Goal: Use online tool/utility: Utilize a website feature to perform a specific function

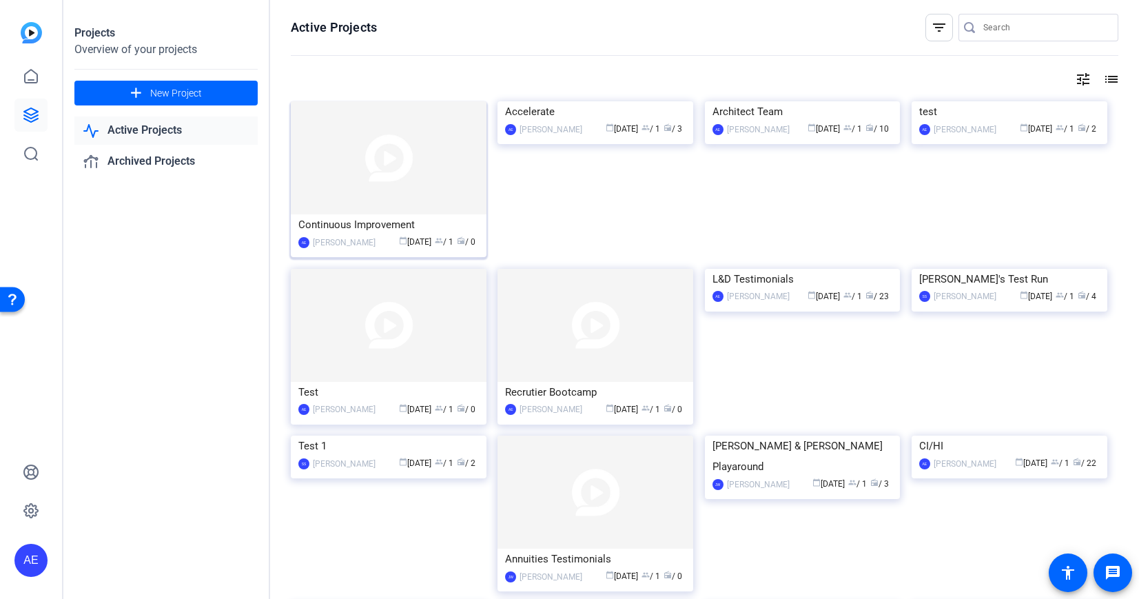
click at [390, 152] on img at bounding box center [389, 157] width 196 height 113
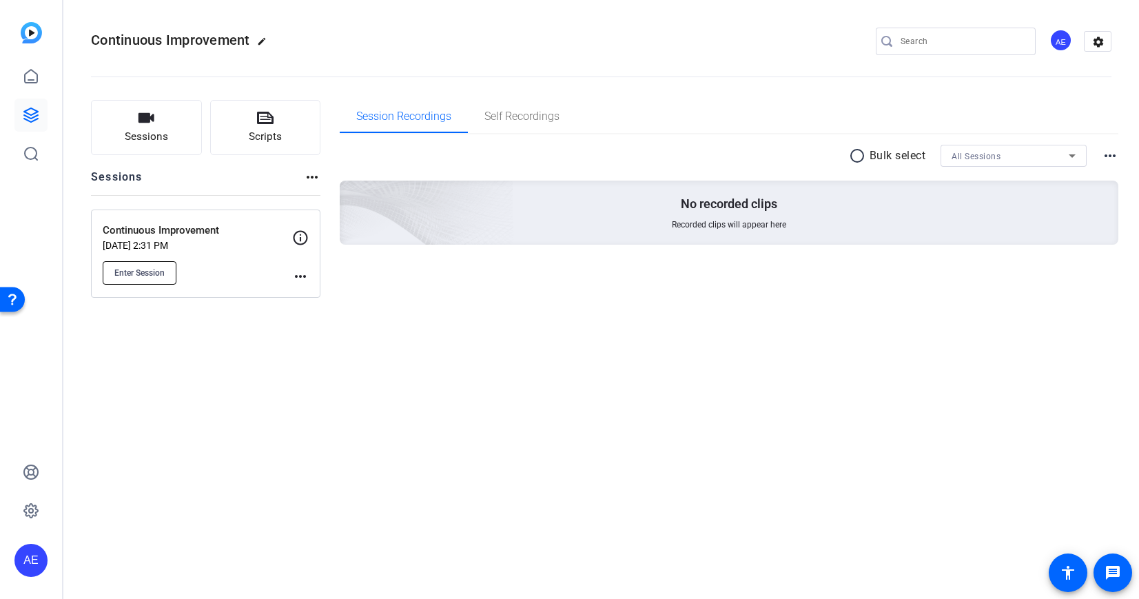
click at [141, 281] on button "Enter Session" at bounding box center [140, 272] width 74 height 23
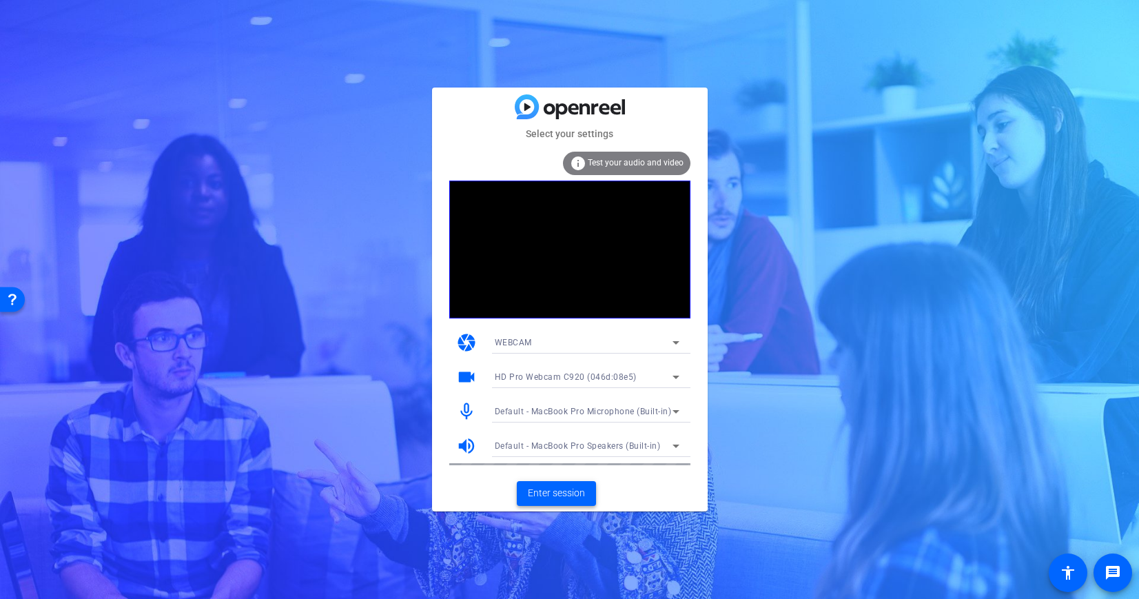
click at [555, 495] on span "Enter session" at bounding box center [556, 493] width 57 height 14
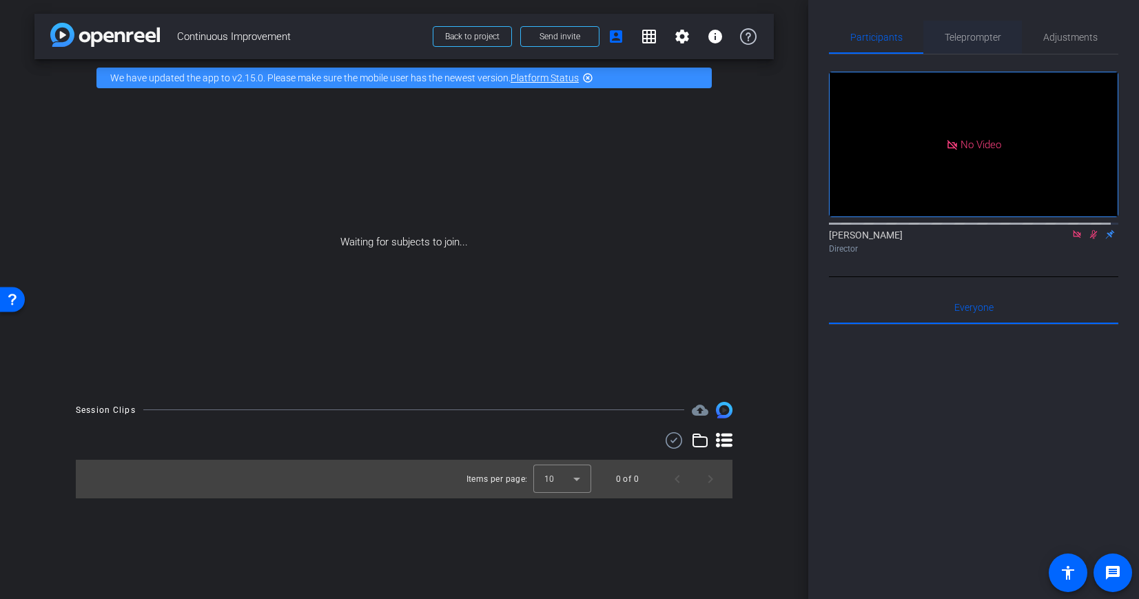
click at [982, 49] on span "Teleprompter" at bounding box center [973, 37] width 57 height 33
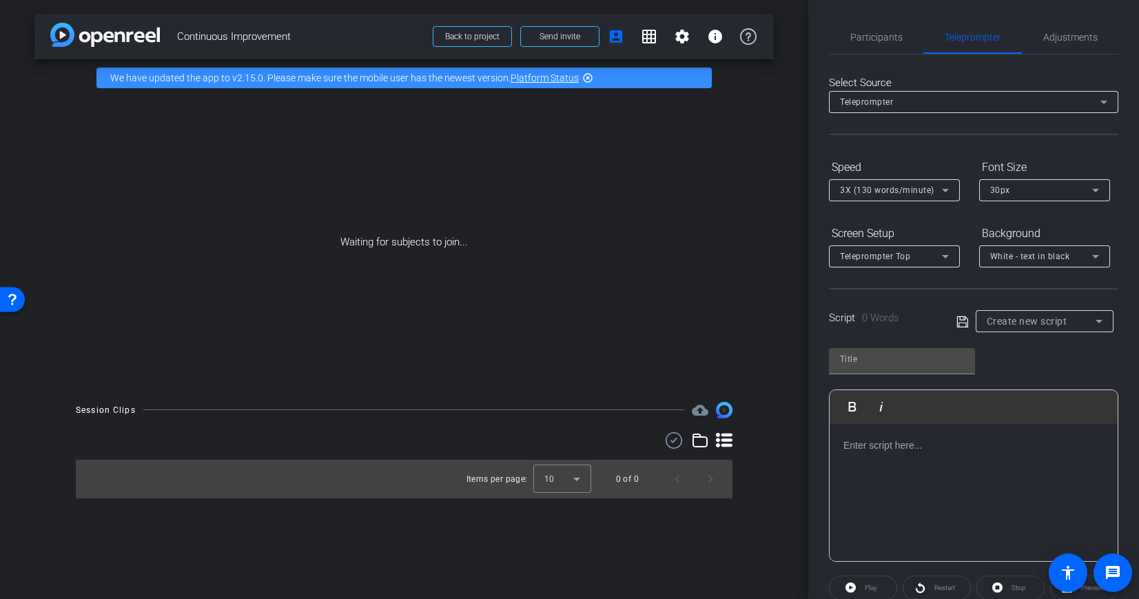
click at [1062, 250] on div "White - text in black" at bounding box center [1041, 255] width 102 height 17
click at [1021, 309] on div "Black - text in white" at bounding box center [1030, 310] width 81 height 17
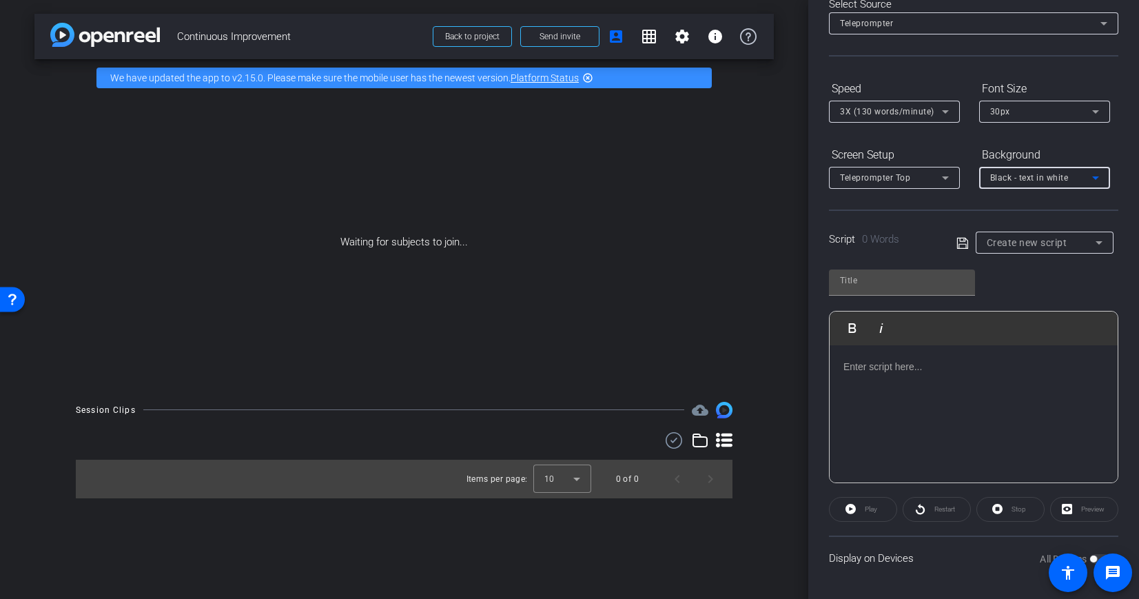
scroll to position [80, 0]
click at [872, 378] on div at bounding box center [974, 413] width 288 height 138
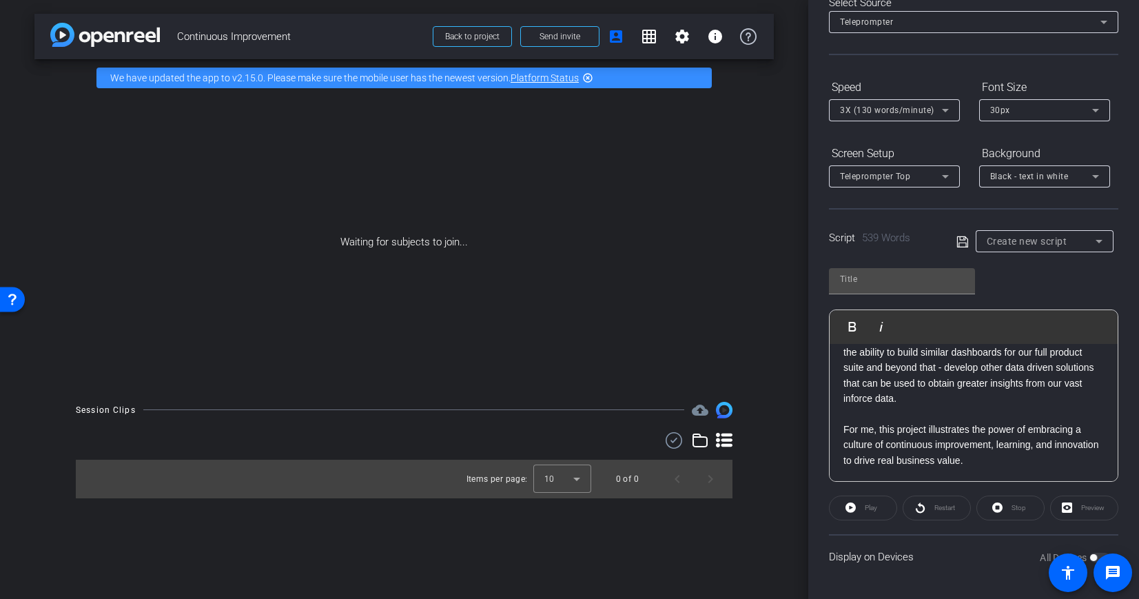
scroll to position [0, 0]
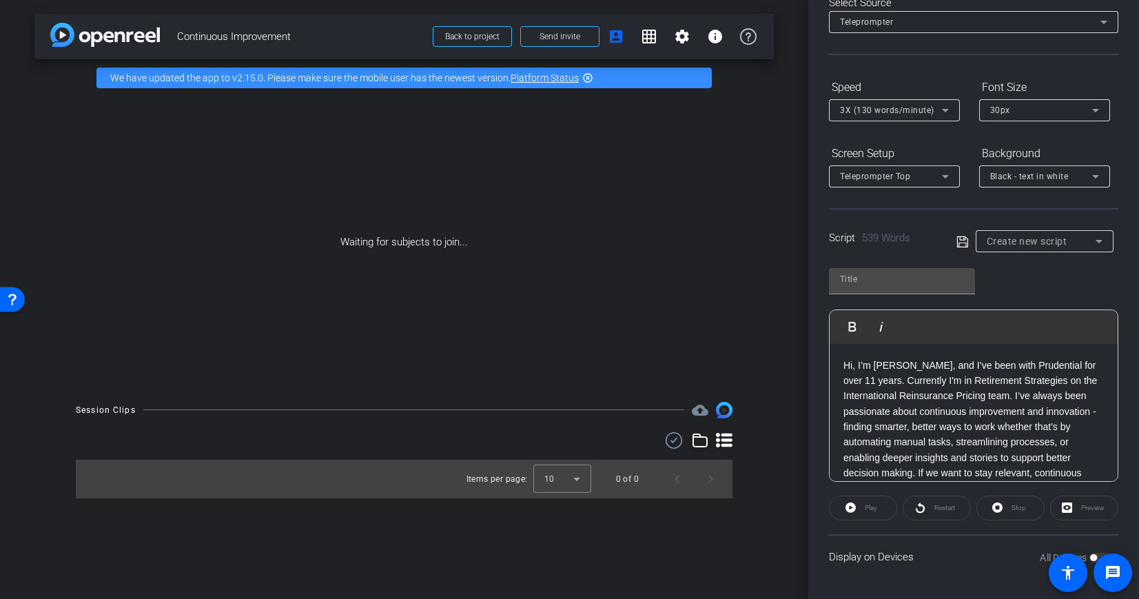
click at [1028, 394] on p "Hi, I’m Will Ciminelli, and I’ve been with Prudential for over 11 years. Curren…" at bounding box center [974, 435] width 261 height 154
click at [1024, 421] on p "I’ve always been passionate about continuous improvement and innovation - findi…" at bounding box center [974, 409] width 261 height 108
click at [886, 440] on p "I'd like to showcase a recent project that demonstrates the importance of conti…" at bounding box center [974, 472] width 261 height 201
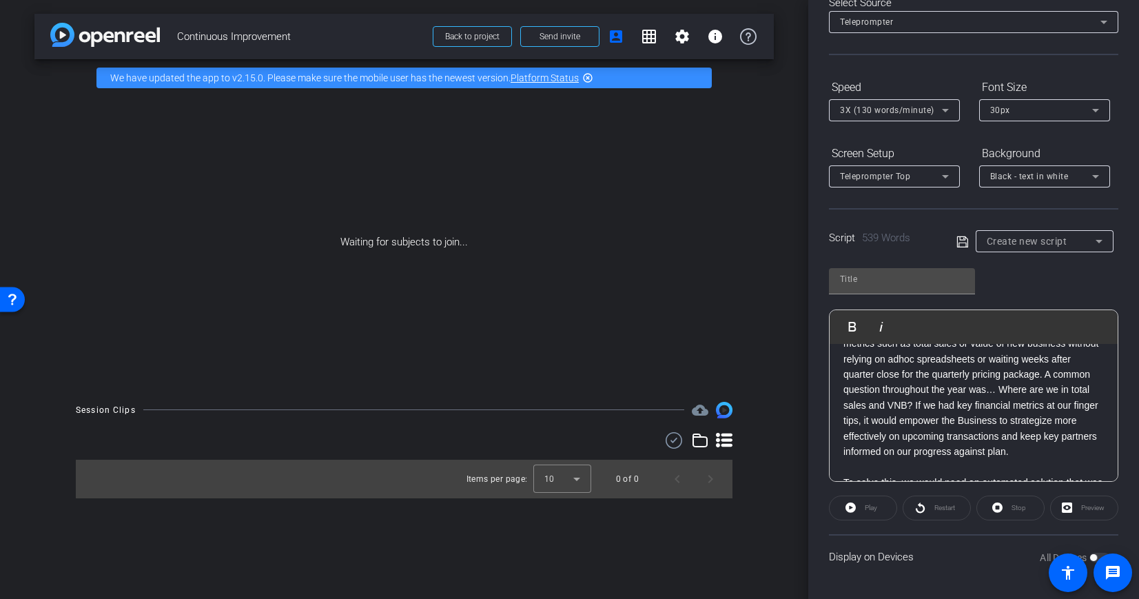
scroll to position [327, 0]
click at [1041, 408] on p "Our team needed a faster, more reliable way to track key metrics such as total …" at bounding box center [974, 392] width 261 height 139
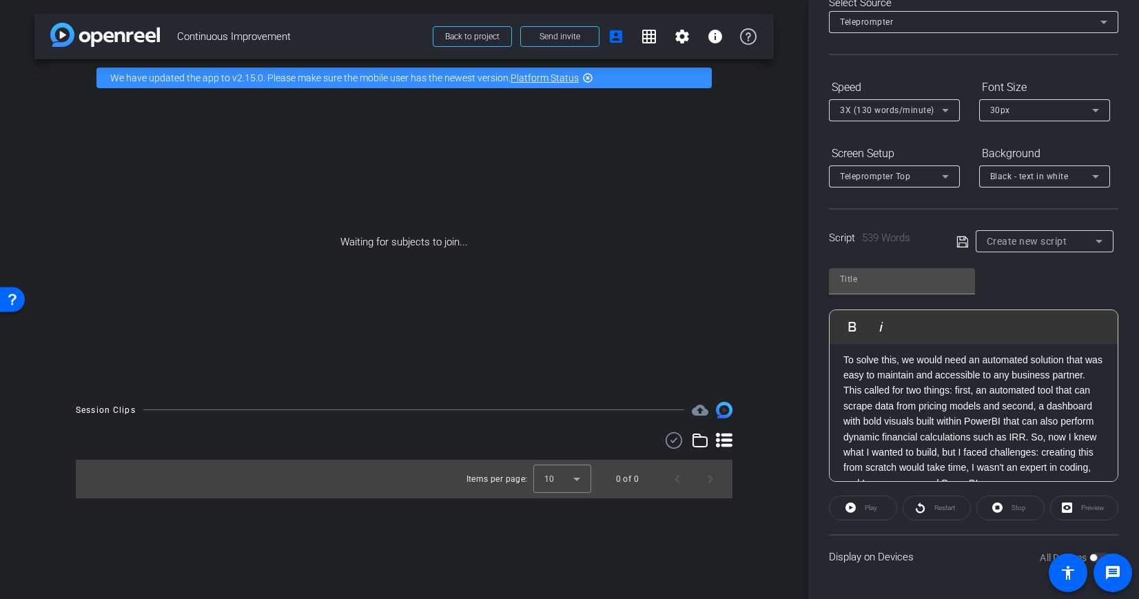
scroll to position [499, 0]
click at [880, 391] on p "To solve this, we would need an automated solution that was easy to maintain an…" at bounding box center [974, 406] width 261 height 139
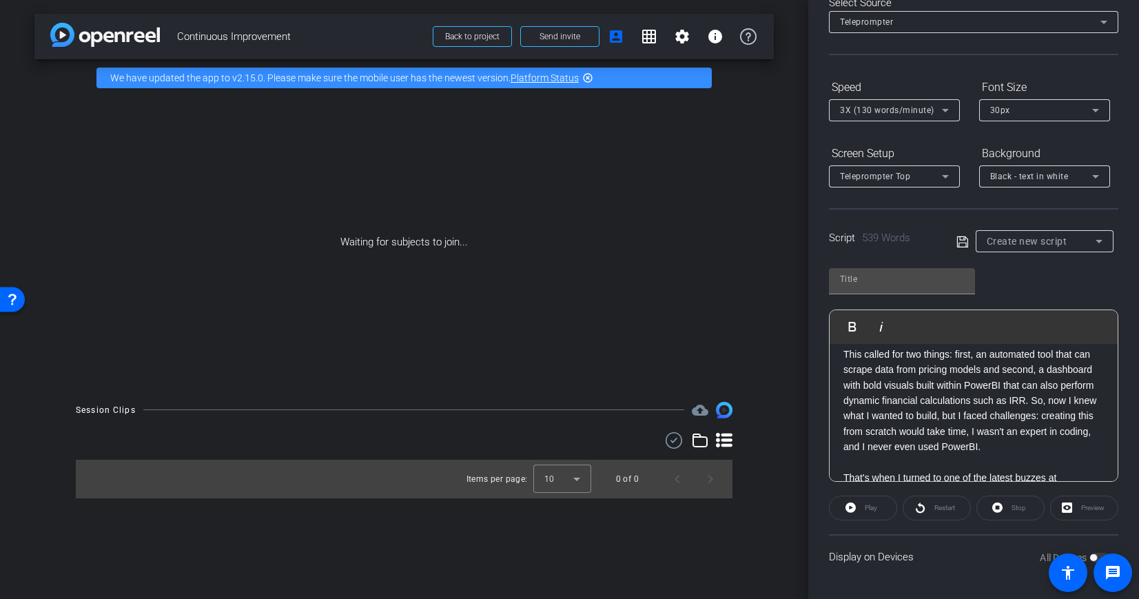
scroll to position [538, 0]
drag, startPoint x: 838, startPoint y: 447, endPoint x: 848, endPoint y: 454, distance: 11.9
click at [838, 447] on div "Hi, I’m Will Ciminelli, and I’ve been with Prudential for over 11 years. Curren…" at bounding box center [974, 375] width 288 height 1139
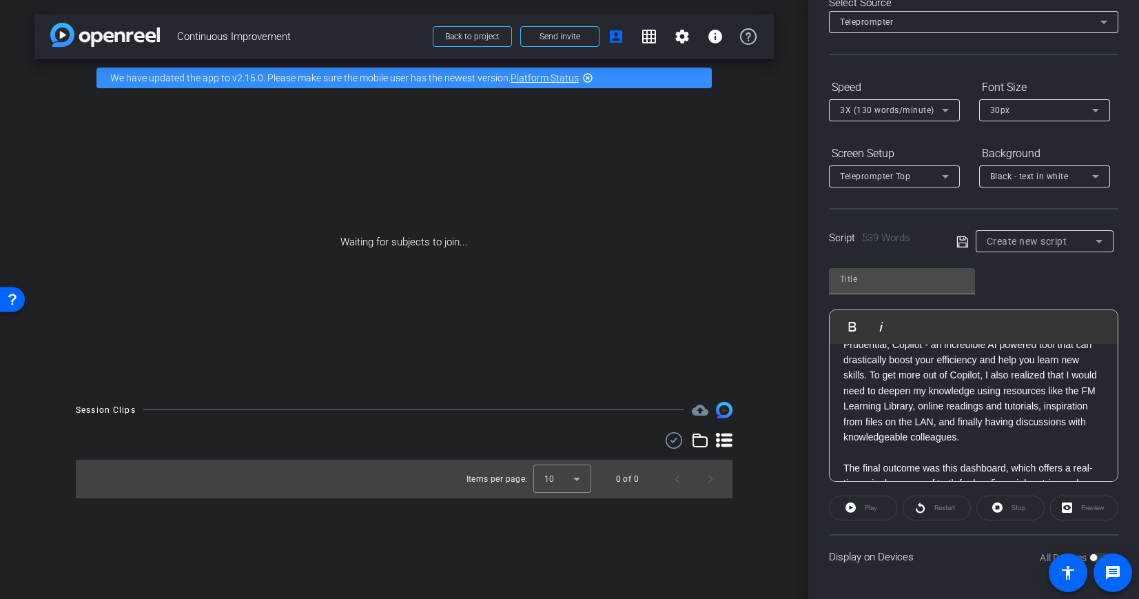
click at [892, 436] on p "That's when I turned to one of the latest buzzes at Prudential, Copilot - an in…" at bounding box center [974, 382] width 261 height 123
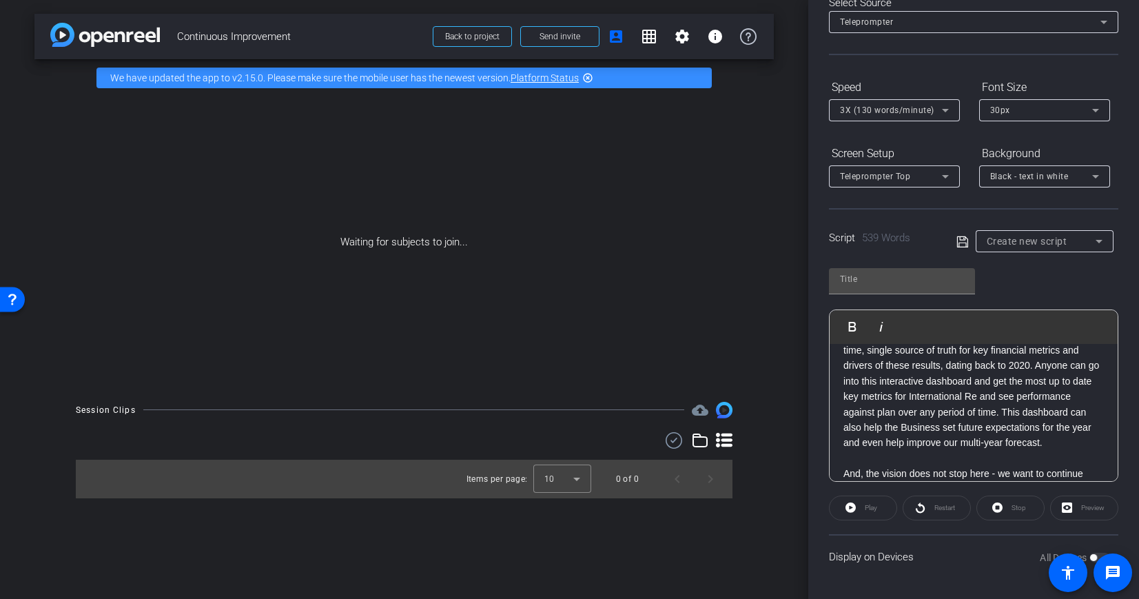
scroll to position [865, 0]
click at [846, 440] on p "The final outcome was this dashboard, which offers a real-time, single source o…" at bounding box center [974, 387] width 261 height 123
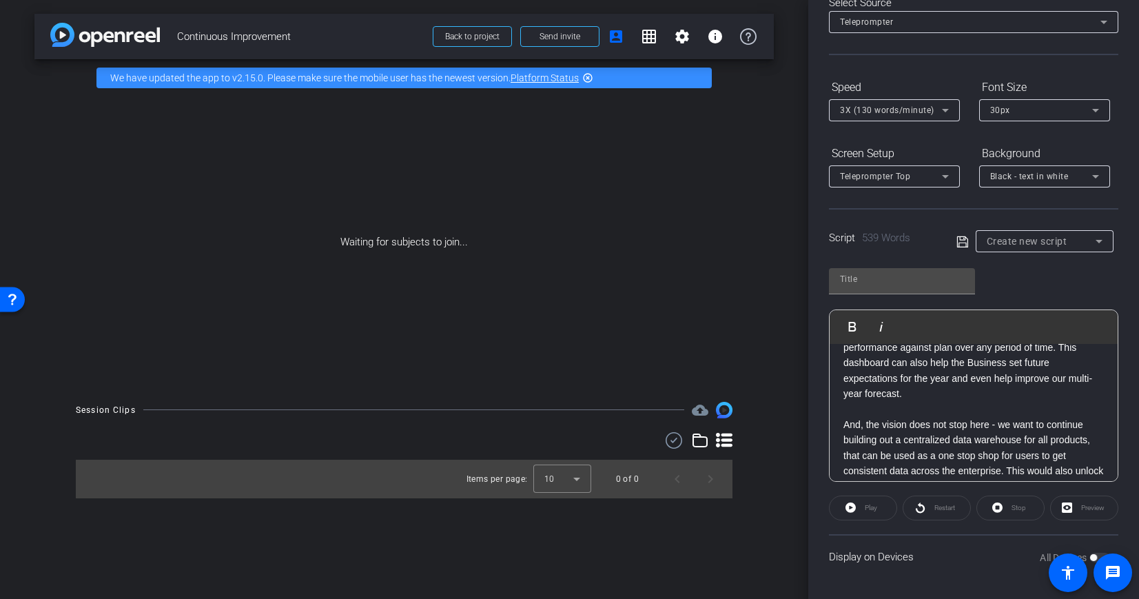
scroll to position [966, 0]
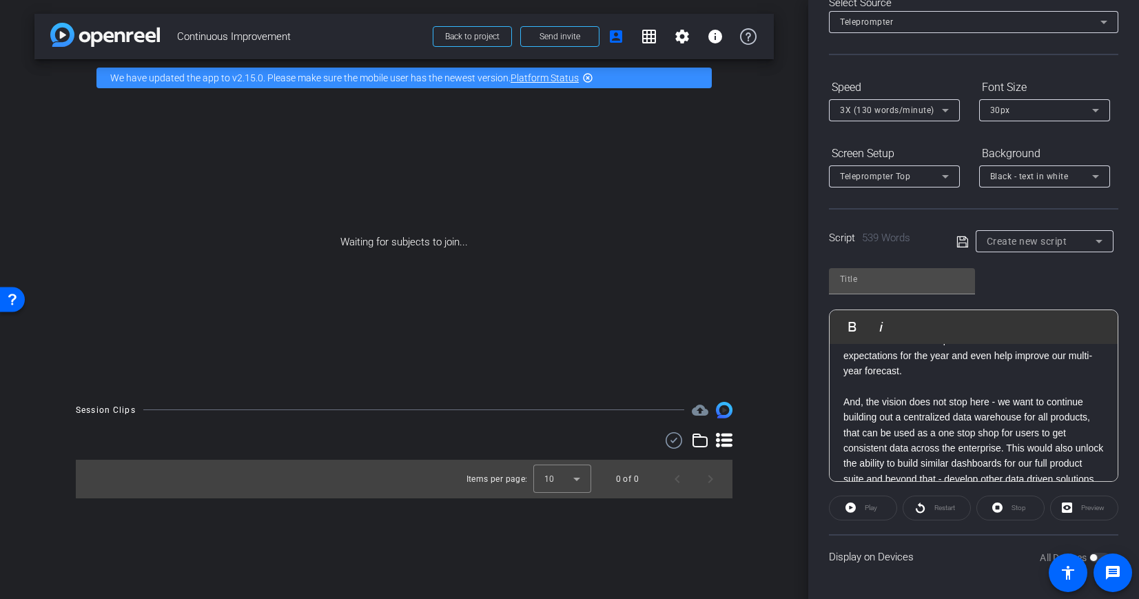
click at [849, 378] on p "Anyone can go into this interactive dashboard and get the most up to date key m…" at bounding box center [974, 332] width 261 height 92
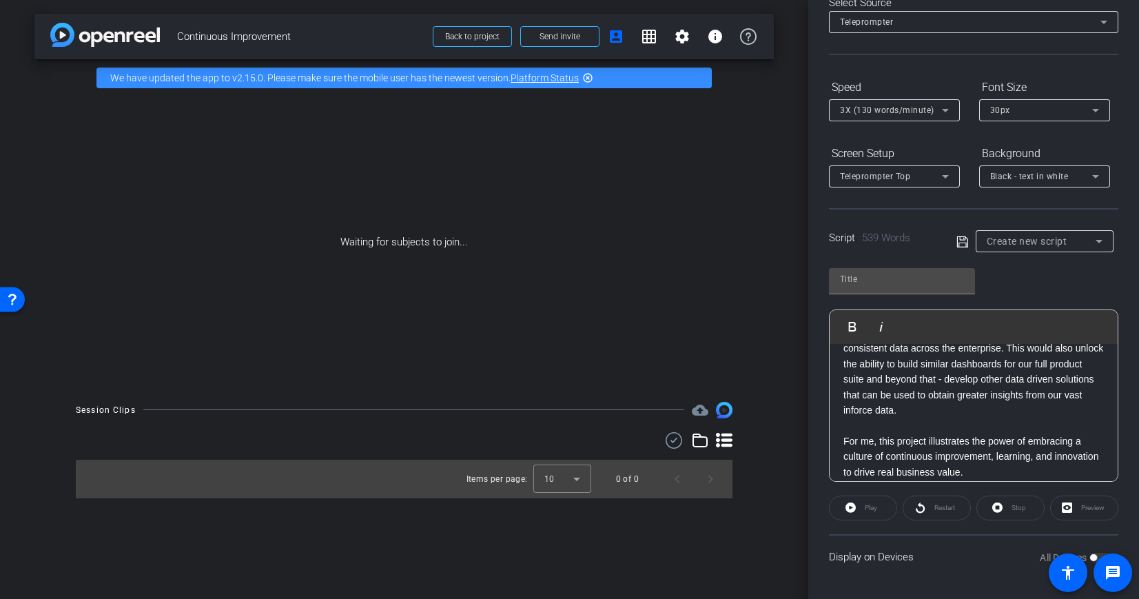
scroll to position [1084, 0]
click at [1039, 405] on p "And, the vision does not stop here - we want to continue building out a central…" at bounding box center [974, 353] width 261 height 123
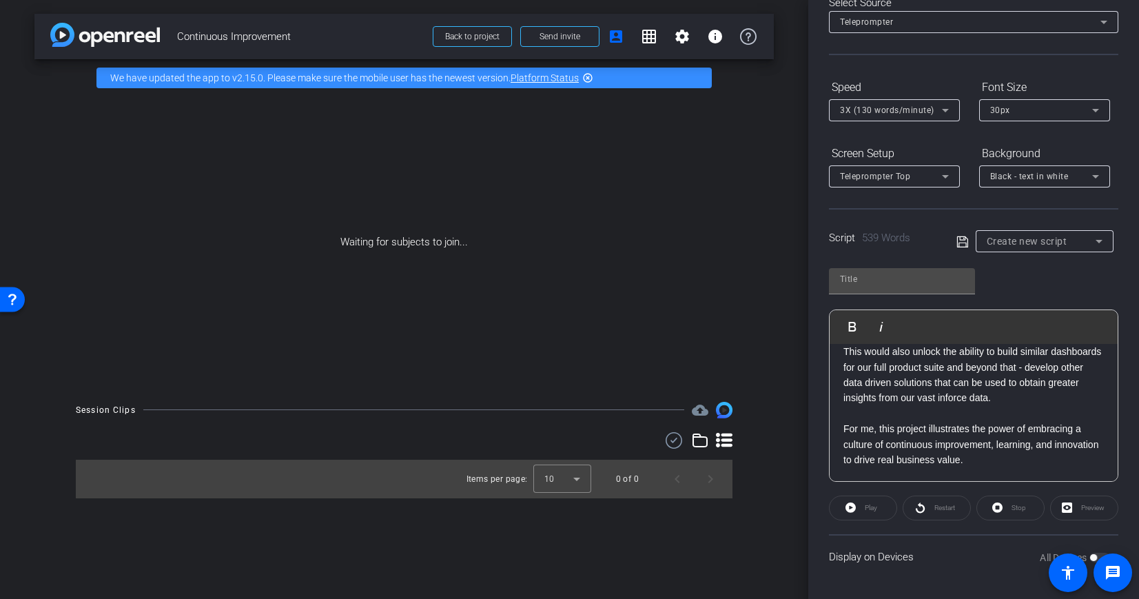
scroll to position [1170, 0]
click at [1026, 457] on p "For me, this project illustrates the power of embracing a culture of continuous…" at bounding box center [974, 444] width 261 height 46
click at [875, 285] on input "text" at bounding box center [902, 279] width 124 height 17
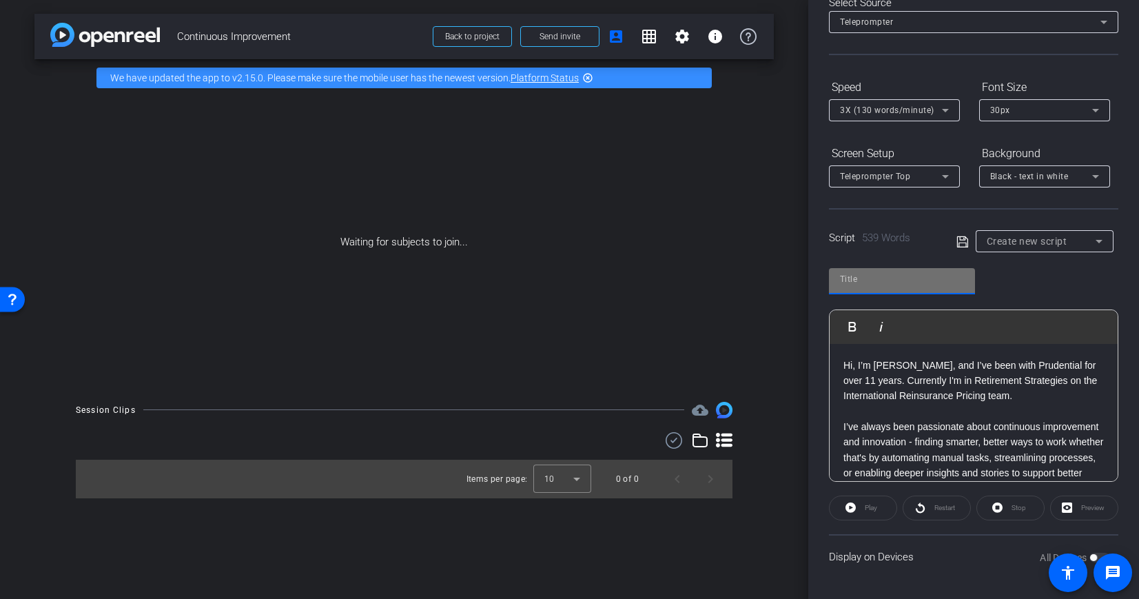
click at [866, 283] on input "text" at bounding box center [902, 279] width 124 height 17
type input "Will 1"
click at [962, 241] on icon at bounding box center [963, 242] width 12 height 17
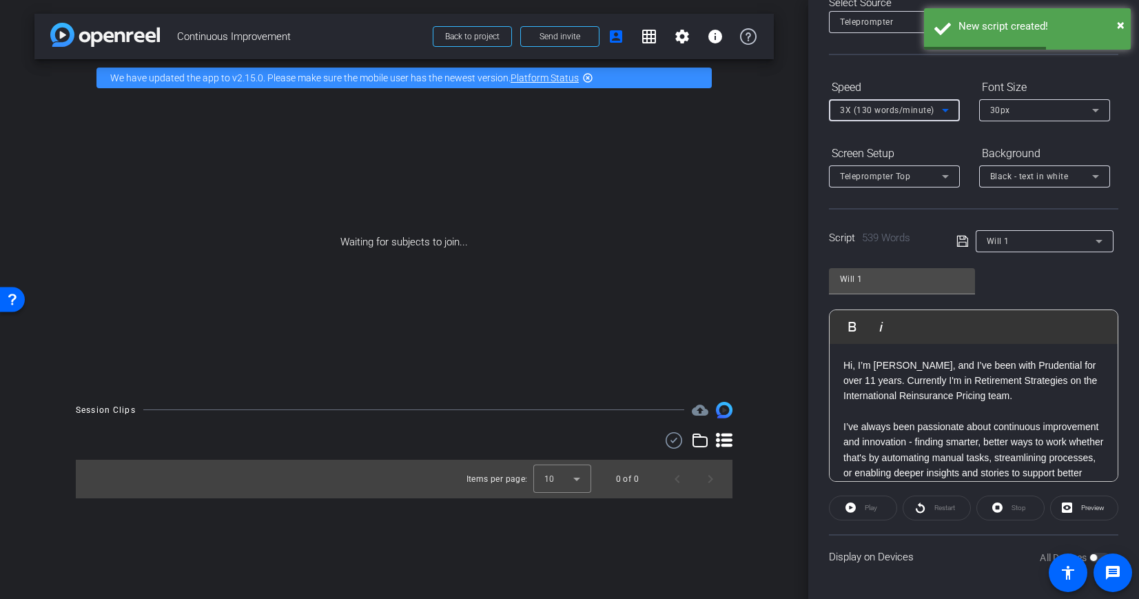
click at [904, 116] on div "3X (130 words/minute)" at bounding box center [891, 109] width 102 height 17
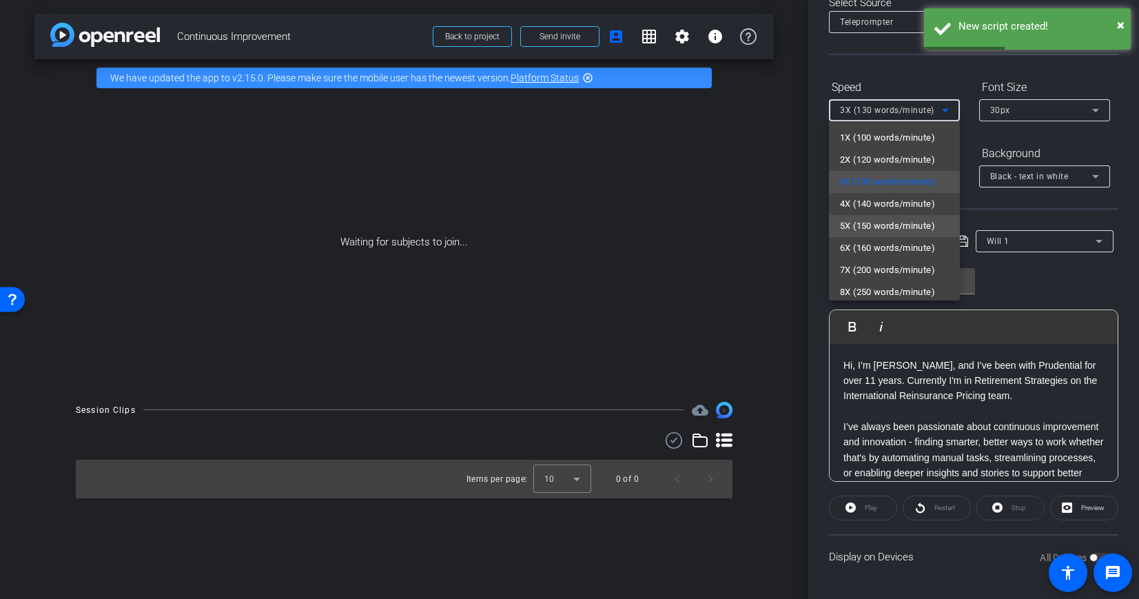
click at [876, 223] on span "5X (150 words/minute)" at bounding box center [887, 226] width 95 height 17
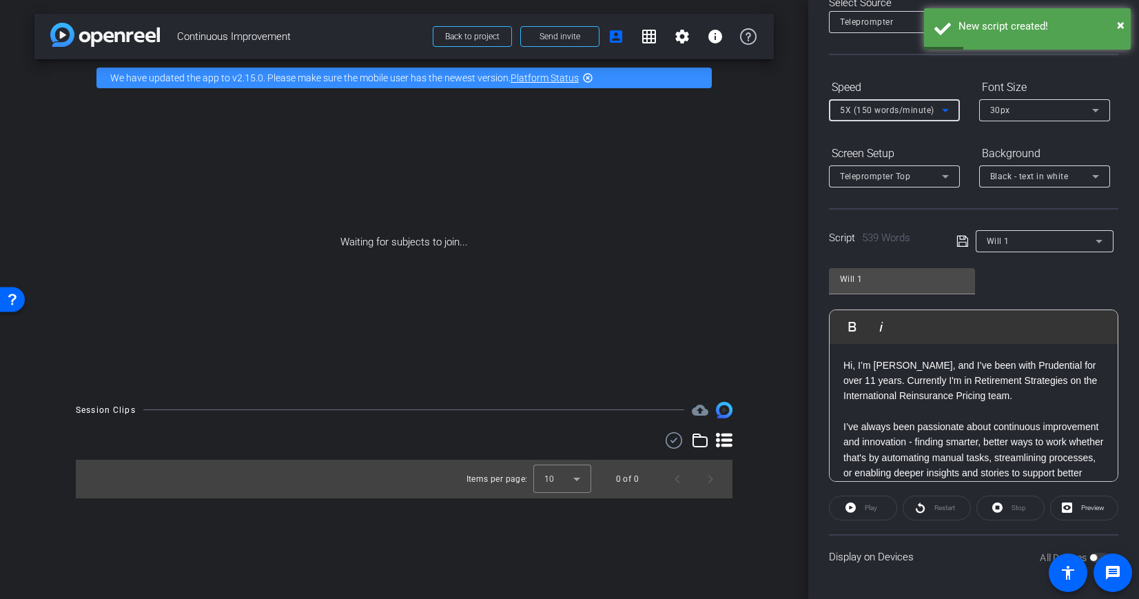
click at [1017, 428] on p "I’ve always been passionate about continuous improvement and innovation - findi…" at bounding box center [974, 457] width 261 height 77
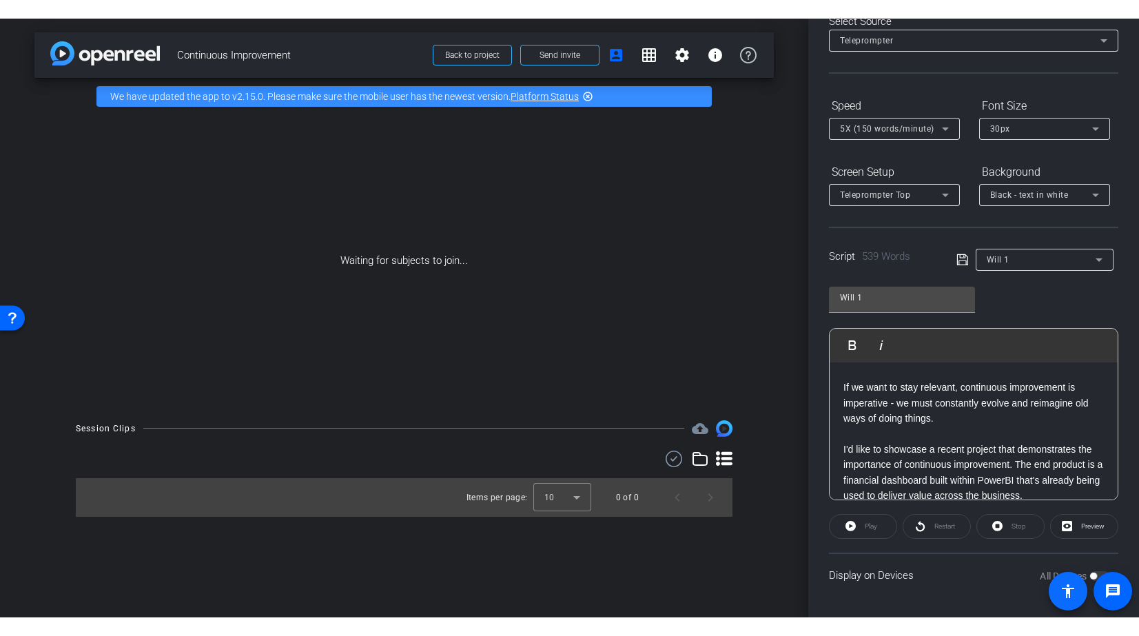
scroll to position [191, 0]
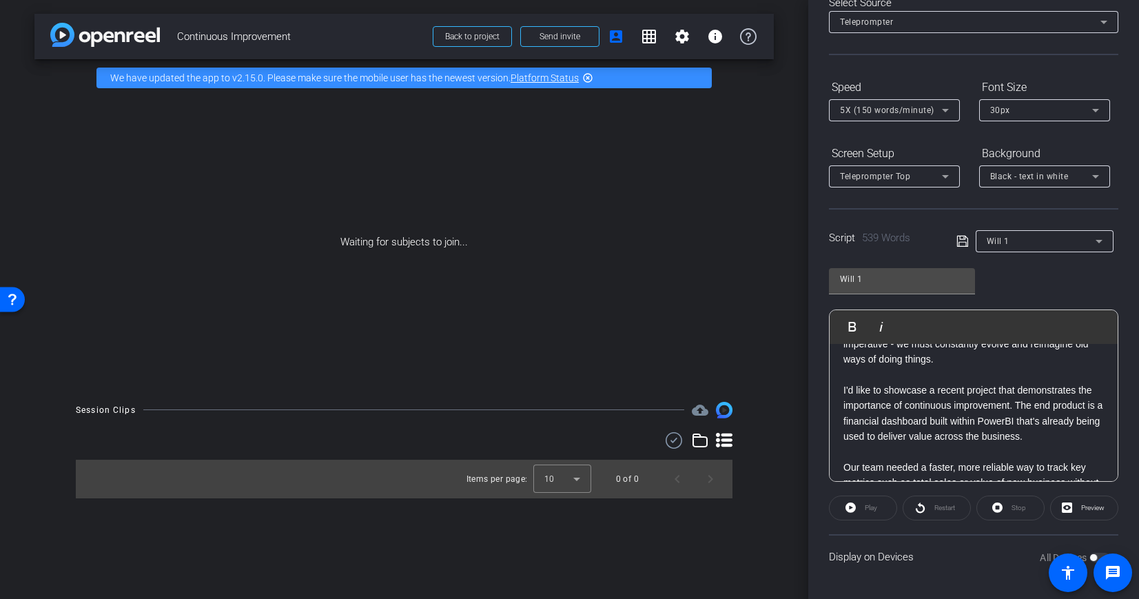
click at [1090, 558] on div "All Devices" at bounding box center [1075, 558] width 70 height 14
click at [1086, 560] on span at bounding box center [1068, 572] width 39 height 39
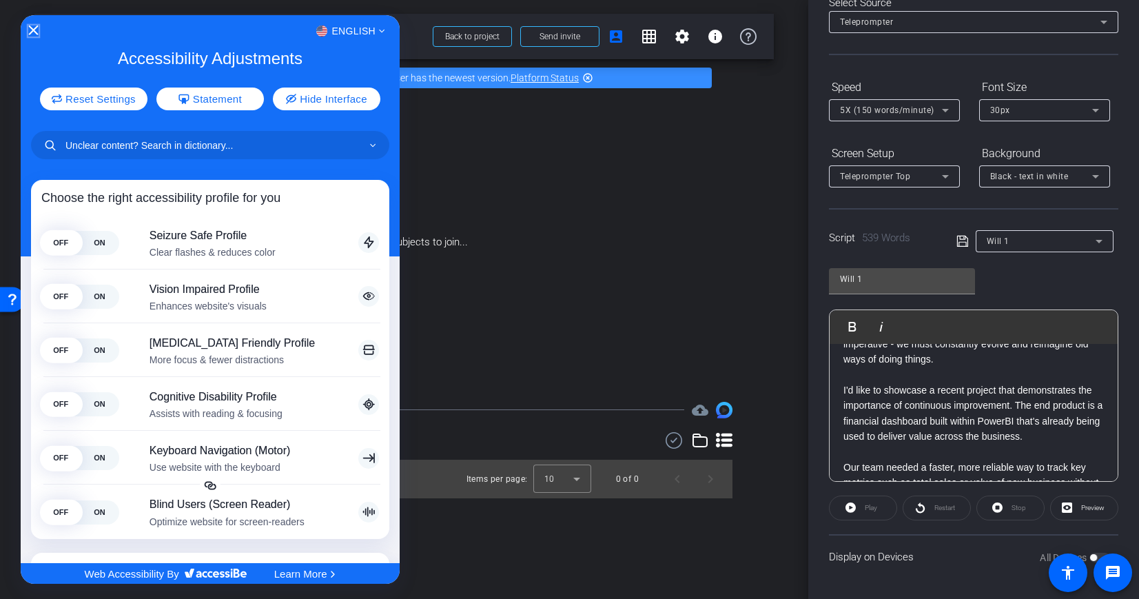
click at [30, 26] on icon "Close Accessibility Interface" at bounding box center [34, 30] width 10 height 10
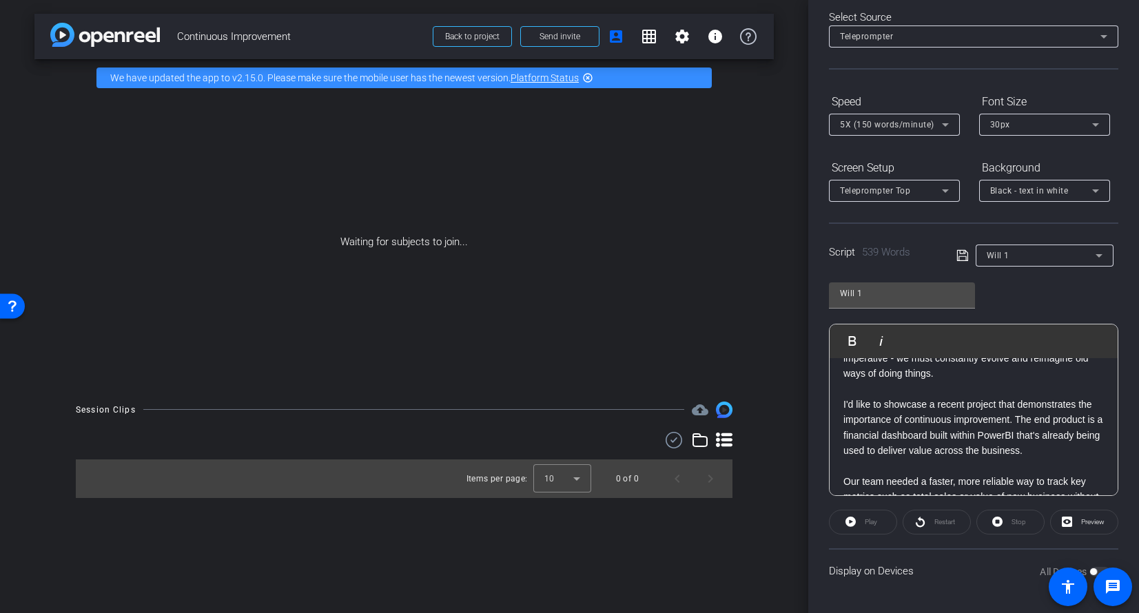
scroll to position [65, 0]
